Goal: Information Seeking & Learning: Find specific fact

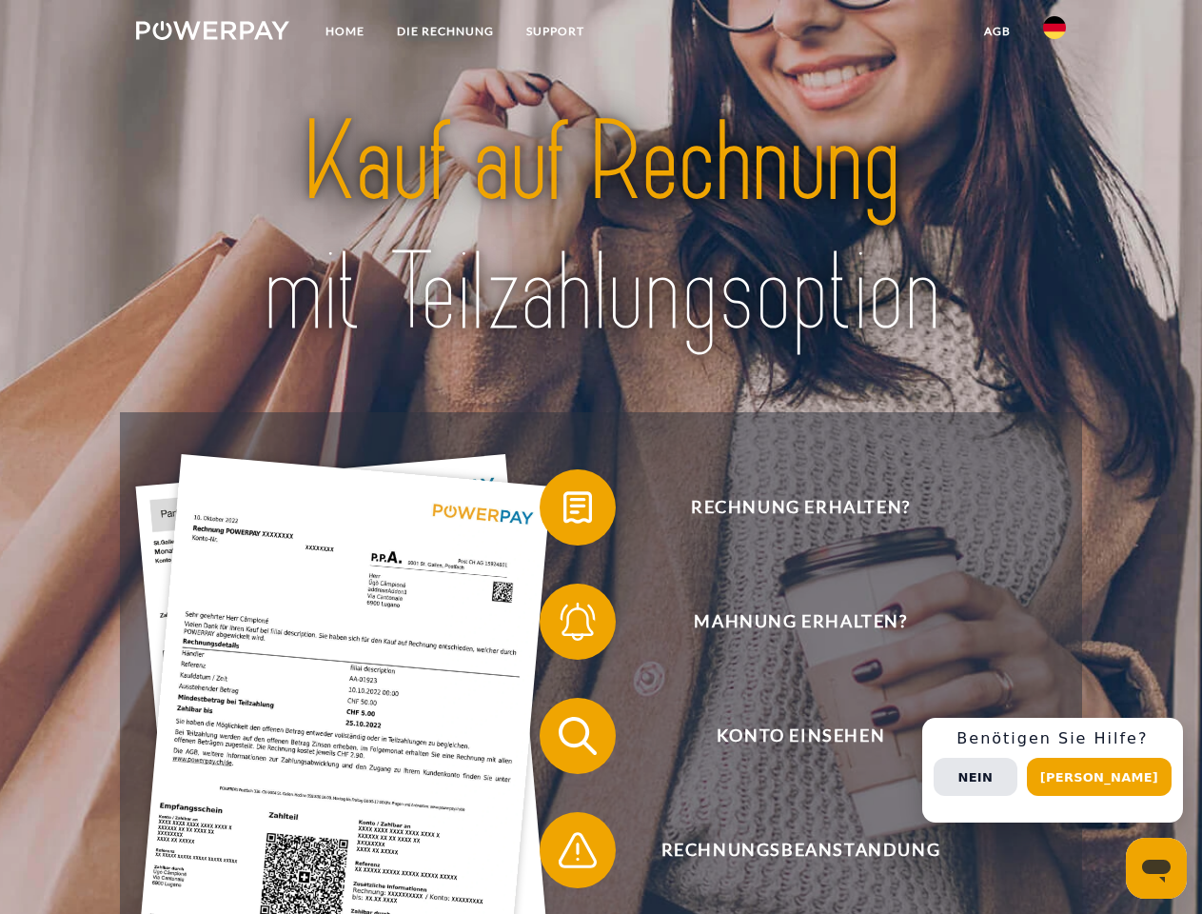
click at [212, 33] on img at bounding box center [212, 30] width 153 height 19
click at [1055, 33] on img at bounding box center [1054, 27] width 23 height 23
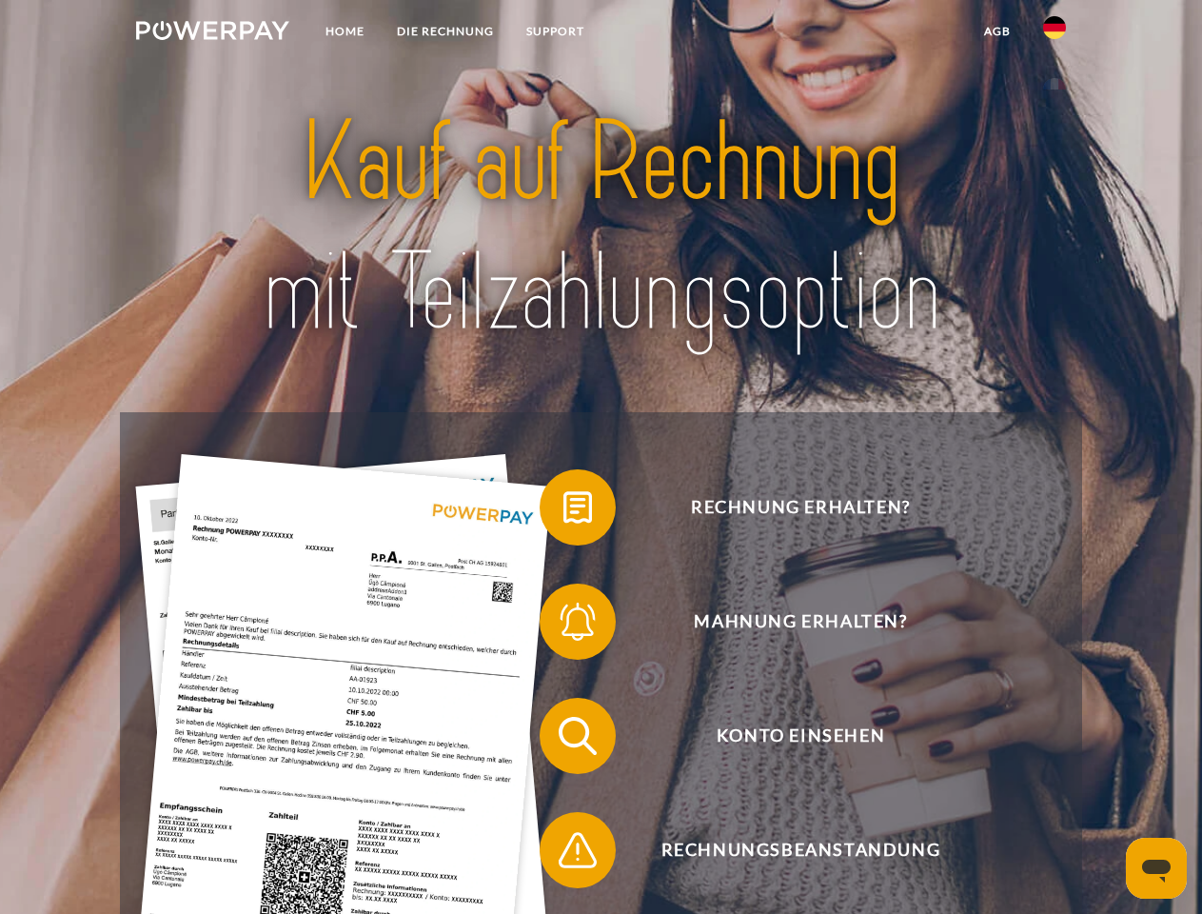
click at [997, 31] on link "agb" at bounding box center [997, 31] width 59 height 34
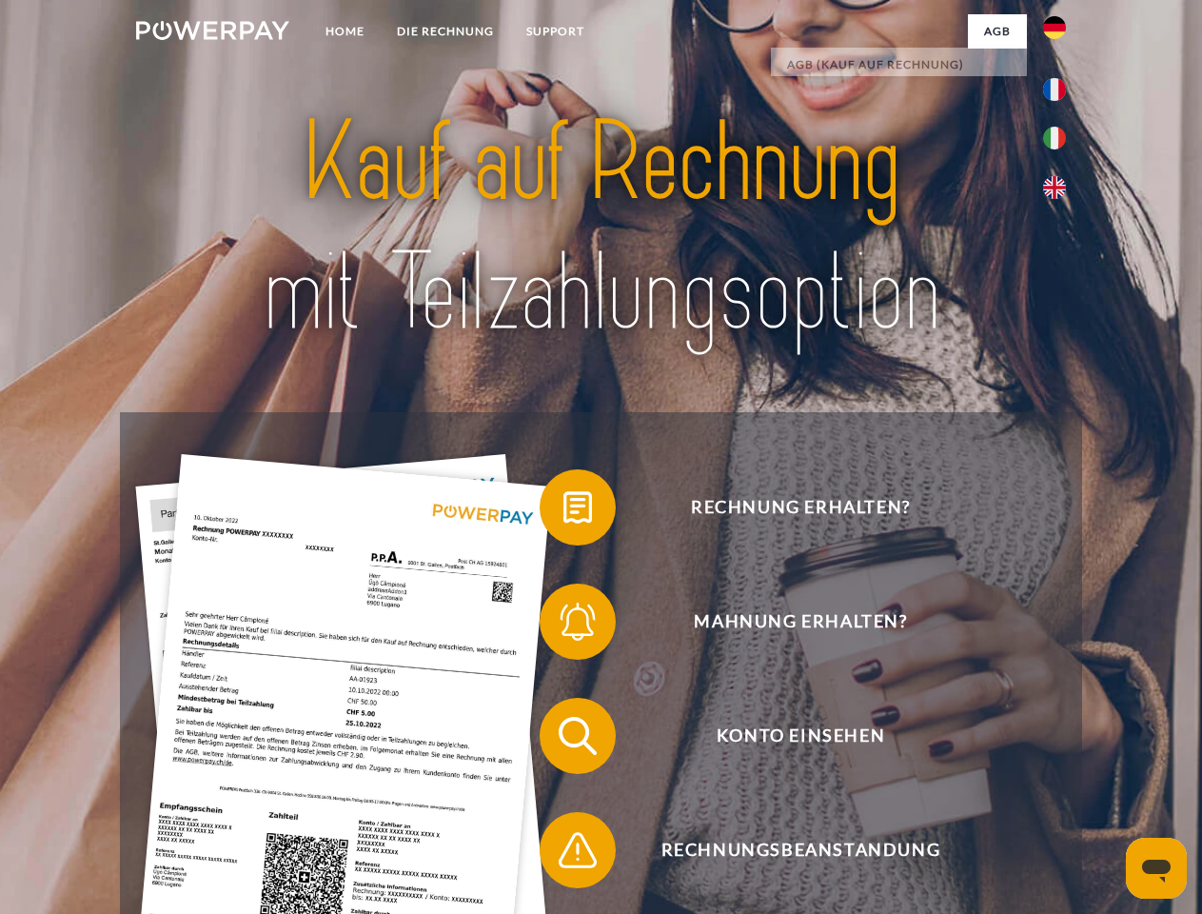
click at [564, 511] on span at bounding box center [549, 507] width 95 height 95
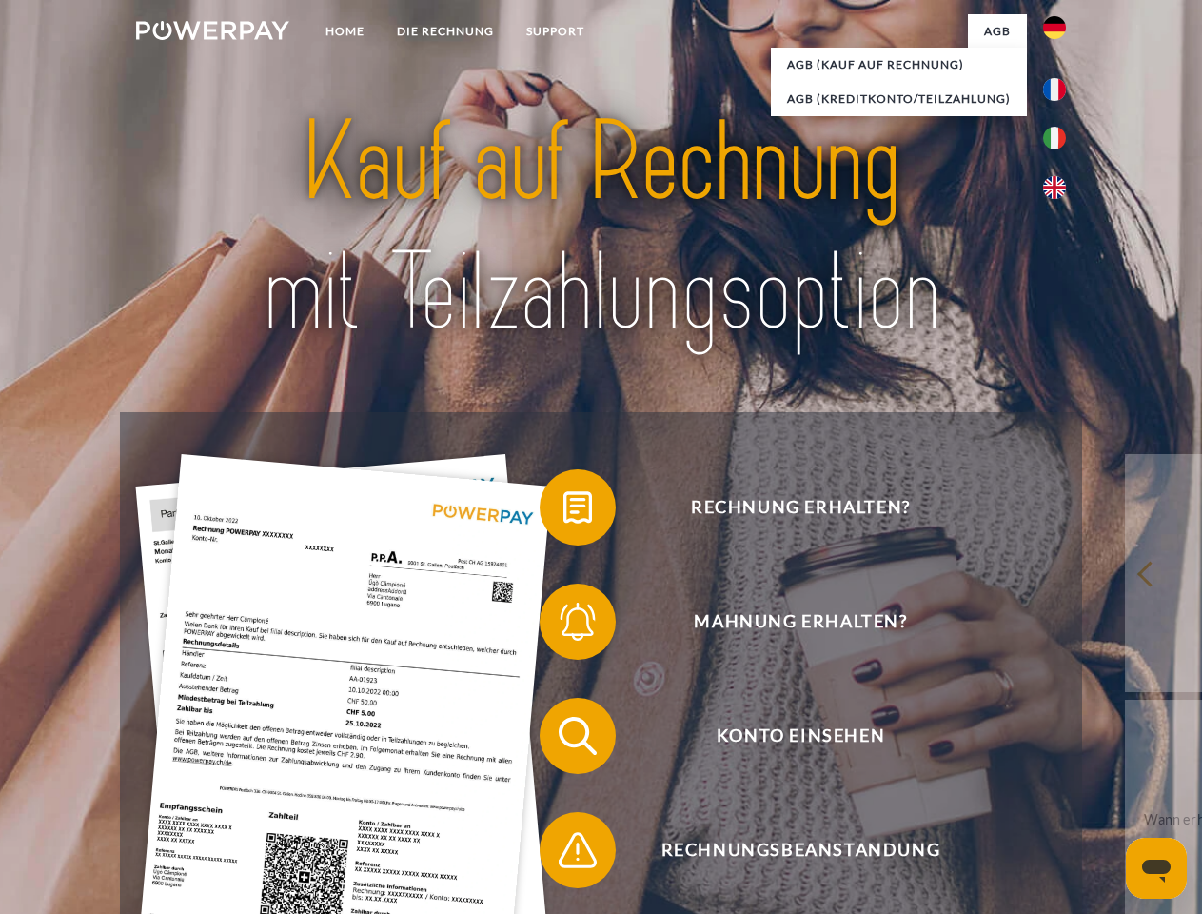
click at [564, 625] on span at bounding box center [549, 621] width 95 height 95
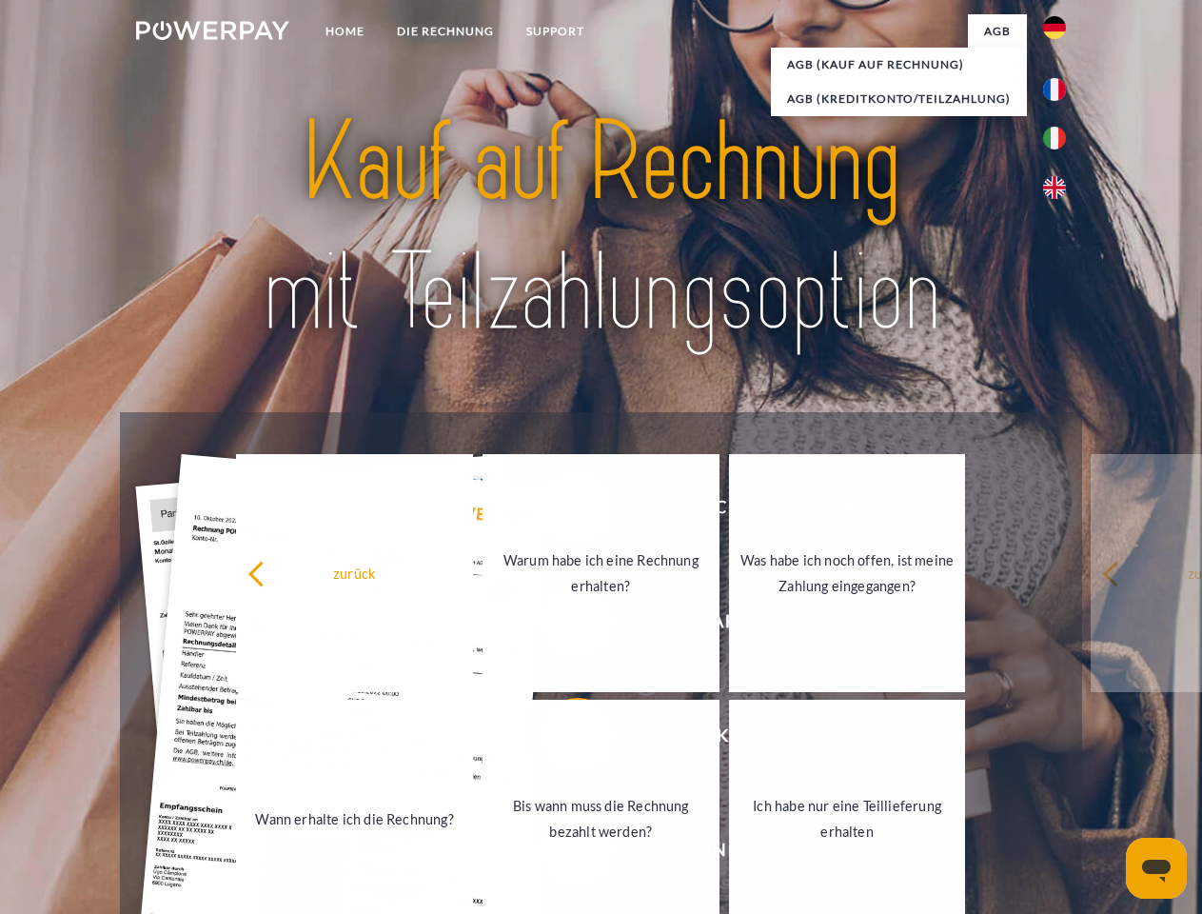
click at [564, 740] on link "Bis wann muss die Rechnung bezahlt werden?" at bounding box center [601, 819] width 237 height 238
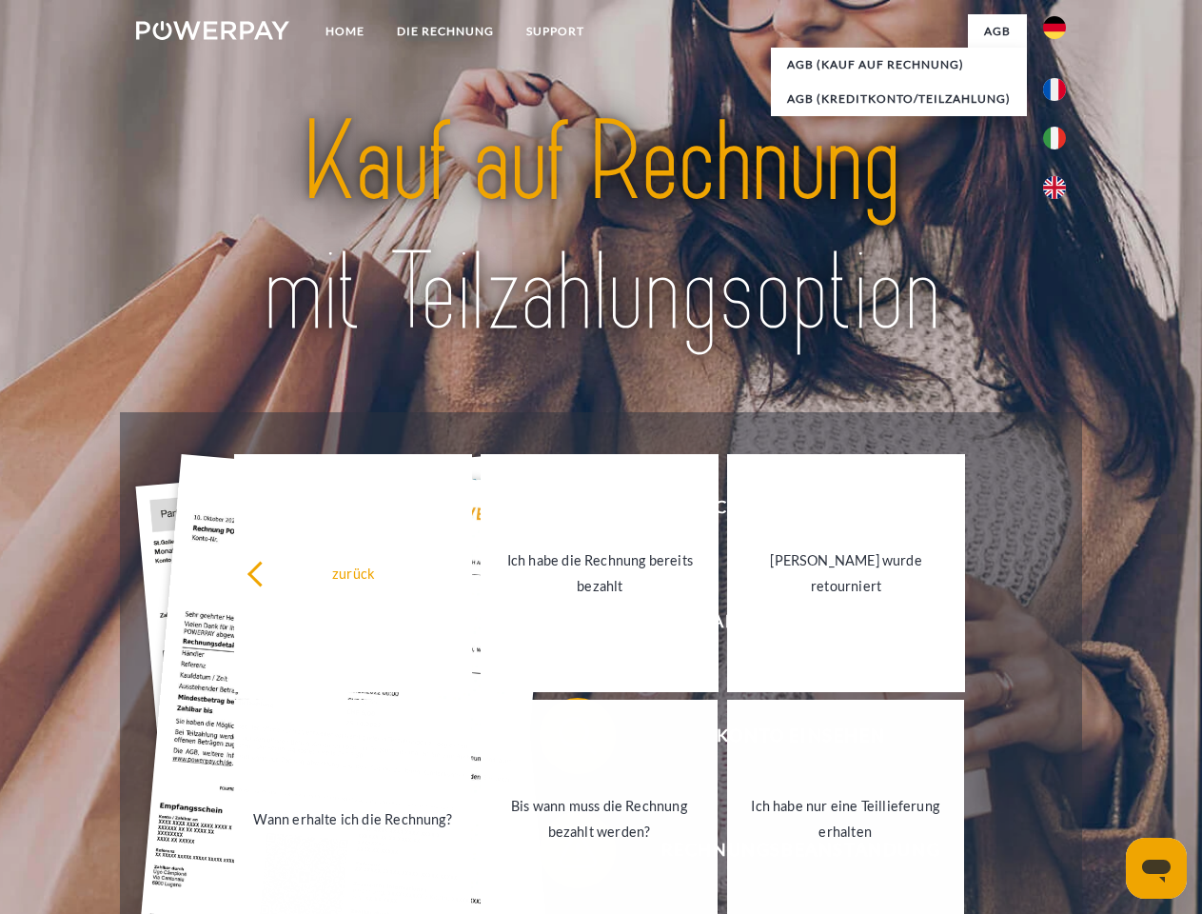
click at [564, 854] on link "Bis wann muss die Rechnung bezahlt werden?" at bounding box center [599, 819] width 237 height 238
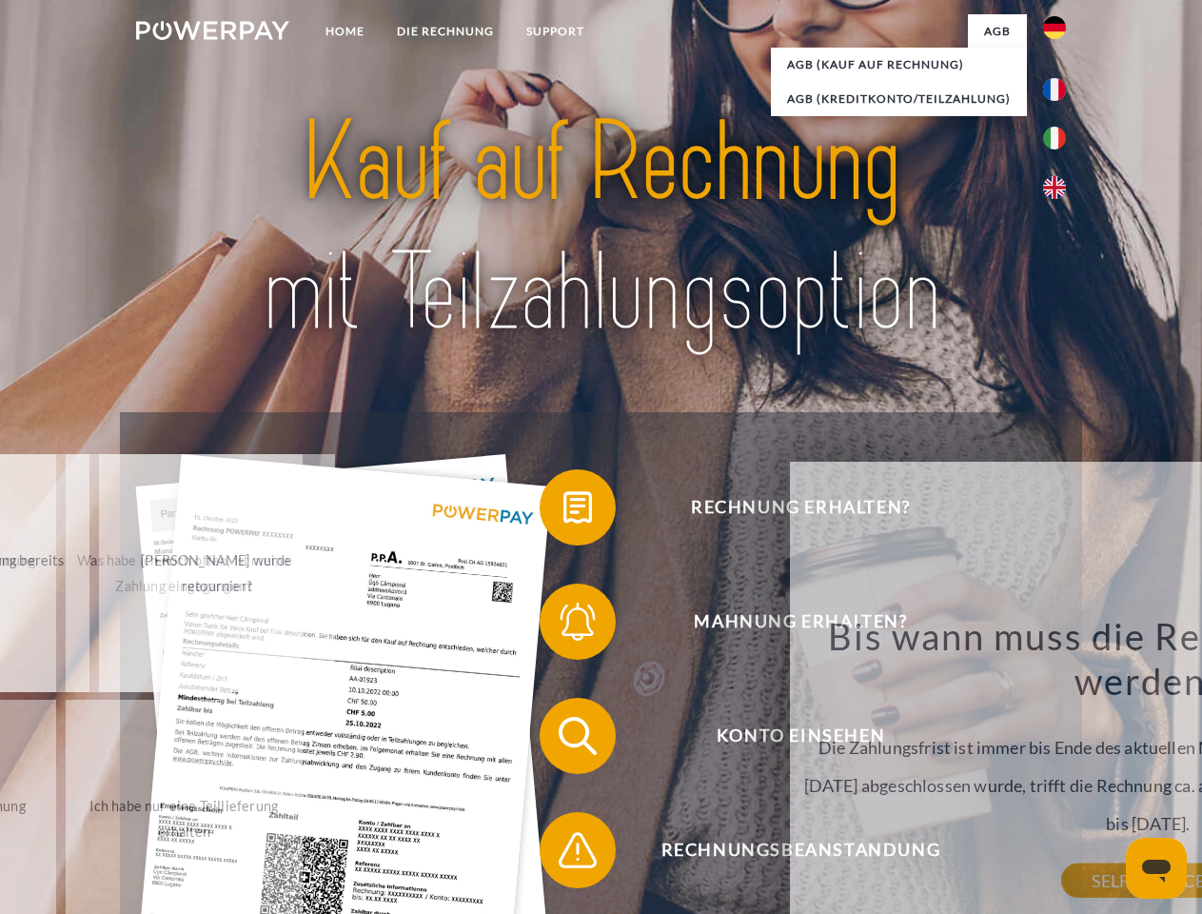
click at [1060, 770] on div "Bis wann muss die Rechnung bezahlt werden? Die Zahlungsfrist ist immer bis Ende…" at bounding box center [1148, 747] width 695 height 268
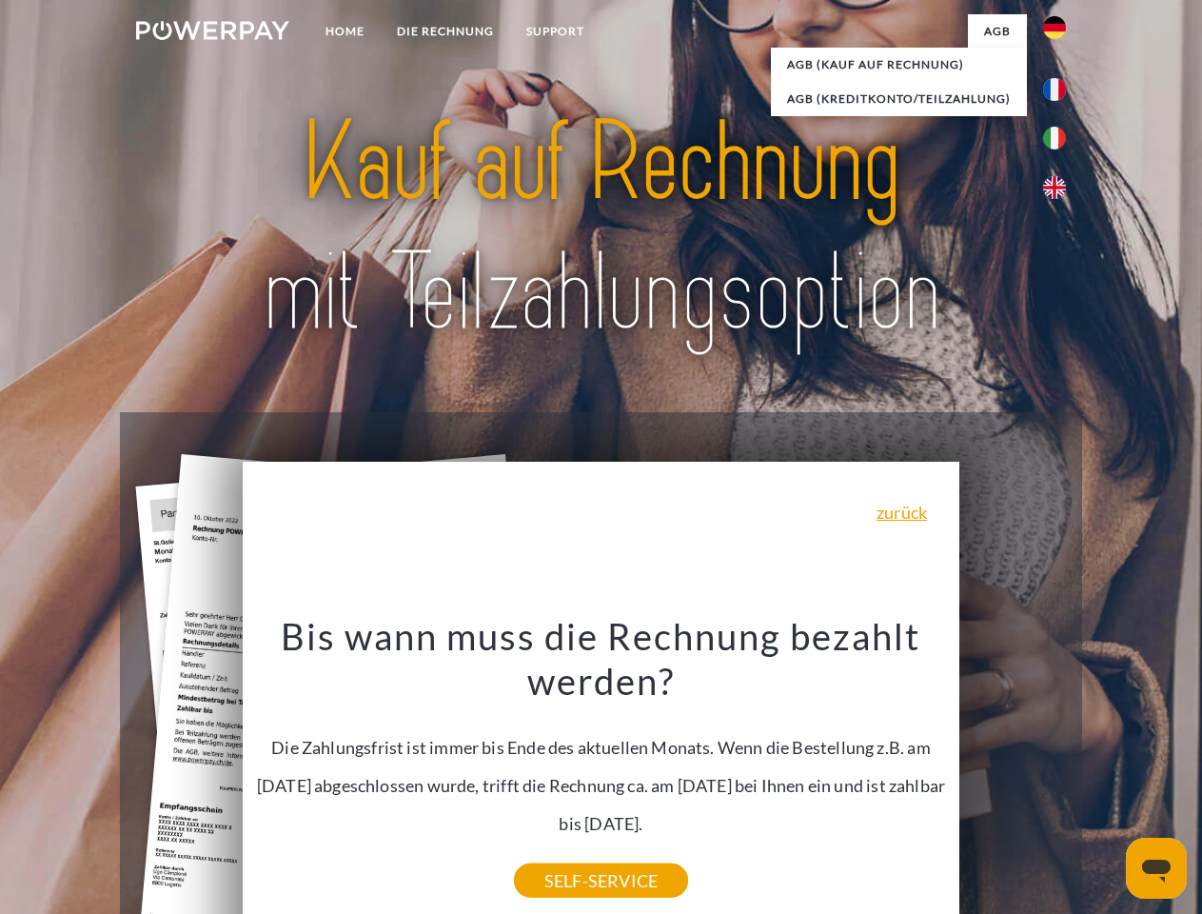
click at [1013, 774] on span "Konto einsehen" at bounding box center [800, 736] width 466 height 76
click at [1106, 777] on header "Home DIE RECHNUNG SUPPORT" at bounding box center [601, 657] width 1202 height 1315
